Goal: Task Accomplishment & Management: Manage account settings

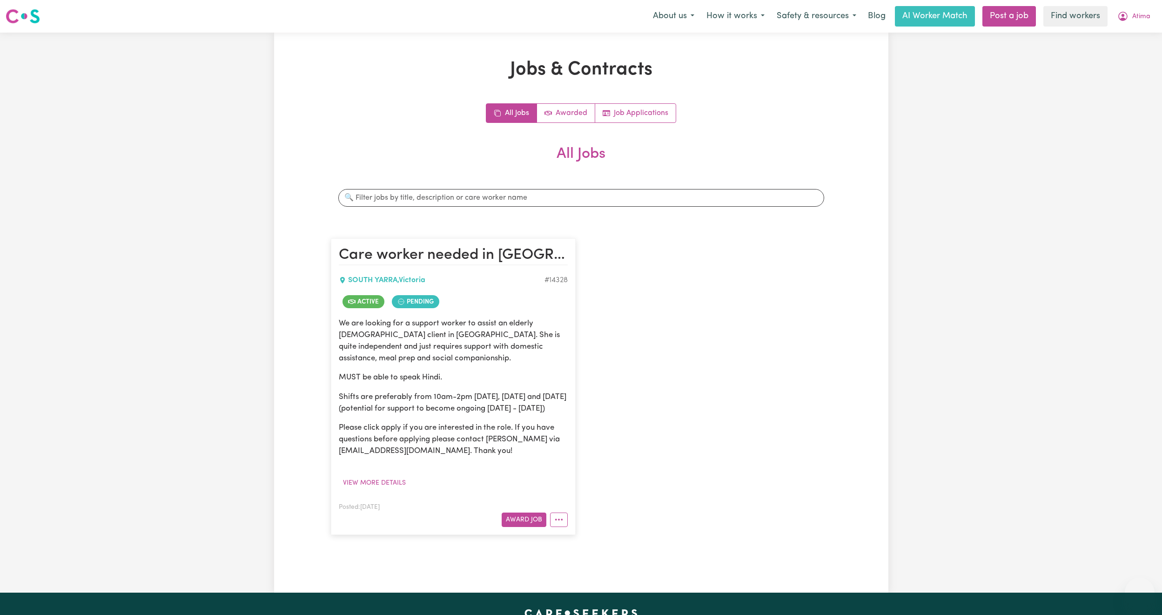
click at [1134, 10] on button "Atima" at bounding box center [1134, 17] width 45 height 20
click at [1108, 55] on link "Logout" at bounding box center [1120, 54] width 74 height 18
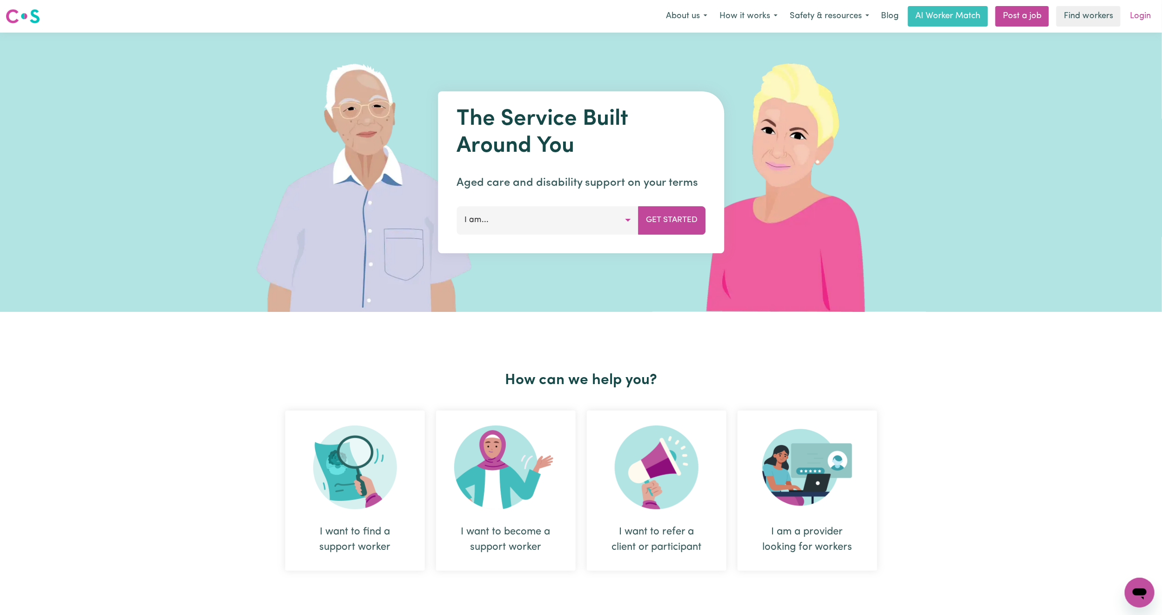
click at [1137, 21] on link "Login" at bounding box center [1141, 16] width 32 height 20
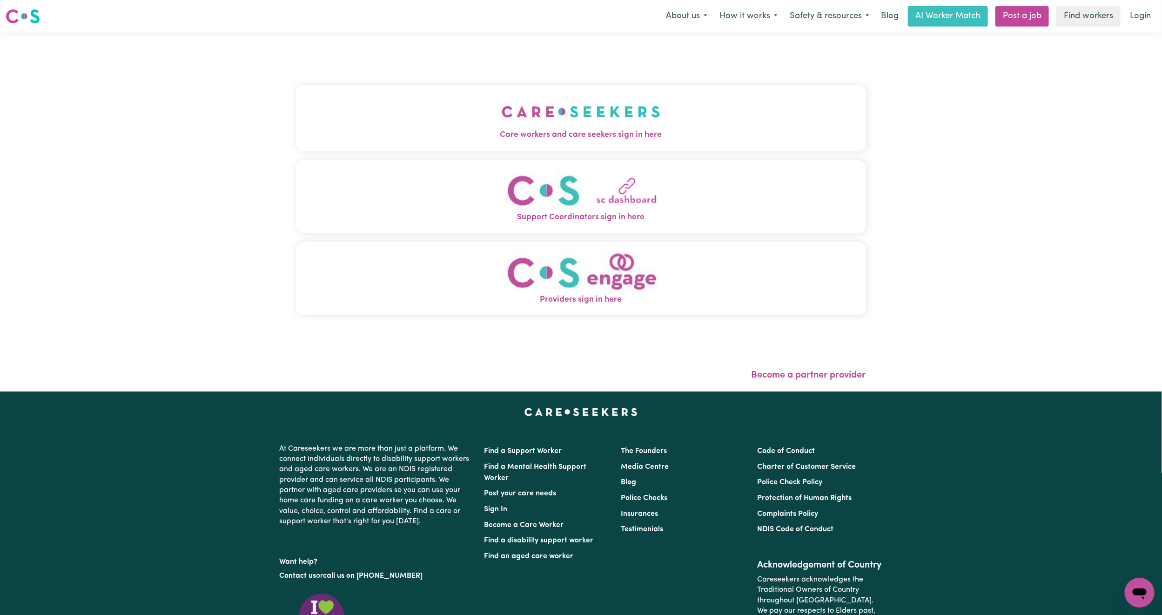
click at [388, 87] on button "Care workers and care seekers sign in here" at bounding box center [581, 117] width 570 height 65
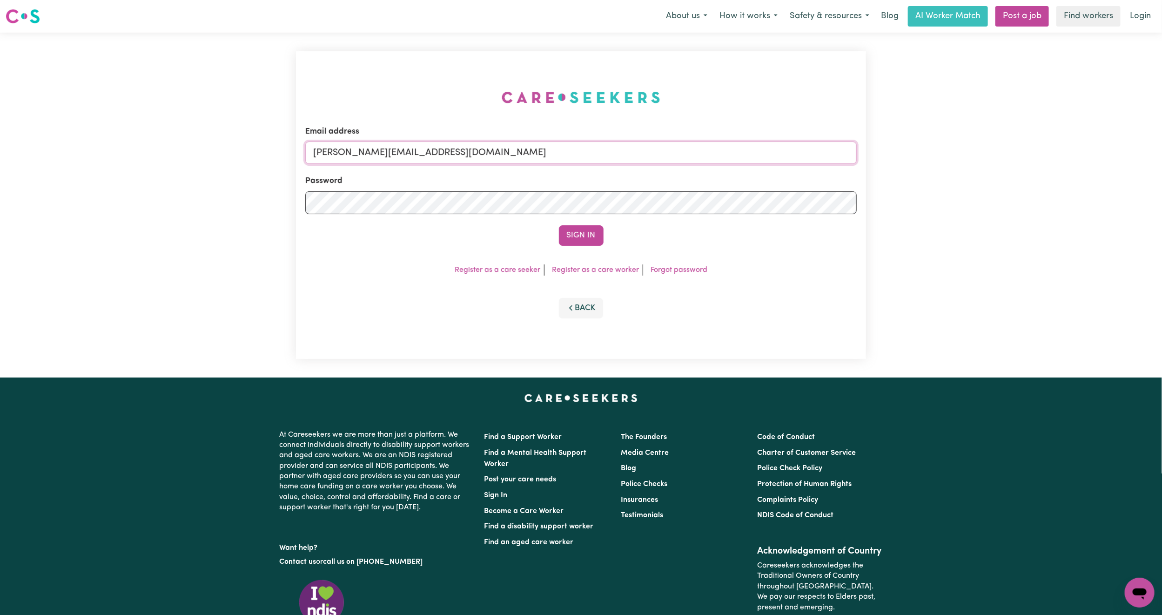
click at [383, 156] on input "mikayla+engage@careseekers.com.au" at bounding box center [581, 153] width 552 height 22
click at [603, 205] on form "Email address superuser~mikayla@careseekers.com.au Password Sign In" at bounding box center [581, 186] width 552 height 120
type input "superuser~romastan23@gmail.com"
click at [584, 230] on button "Sign In" at bounding box center [581, 235] width 45 height 20
